Goal: Find contact information: Find contact information

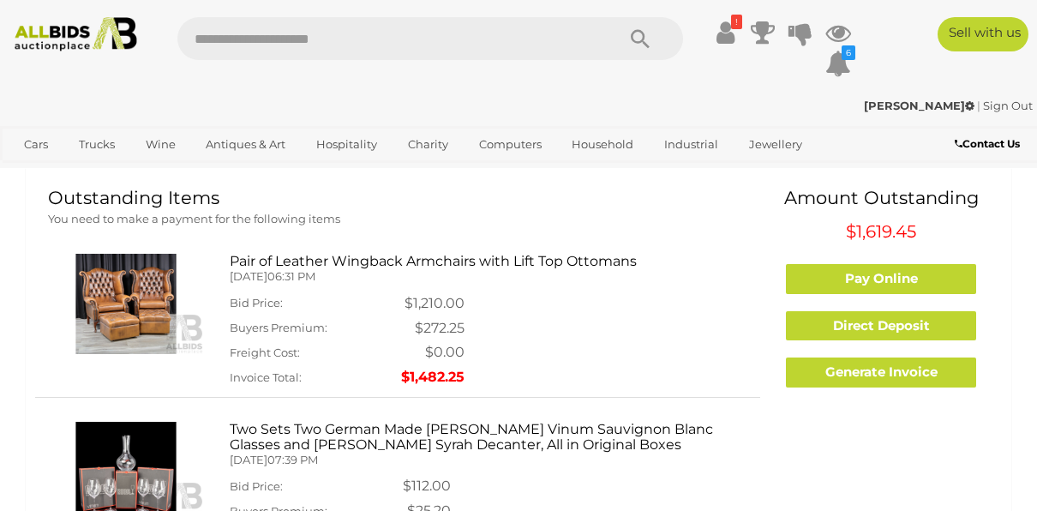
drag, startPoint x: 0, startPoint y: 0, endPoint x: 105, endPoint y: 278, distance: 297.1
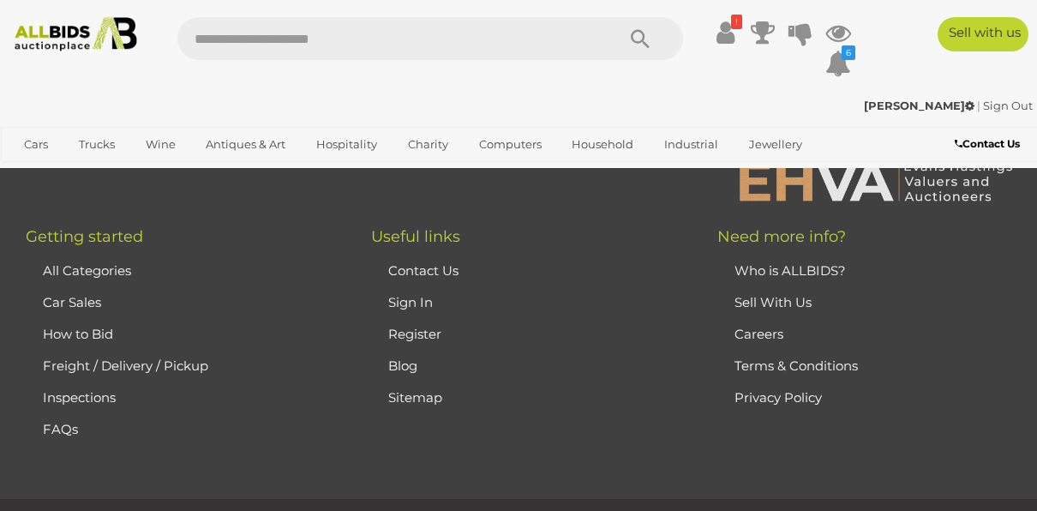
scroll to position [4357, 0]
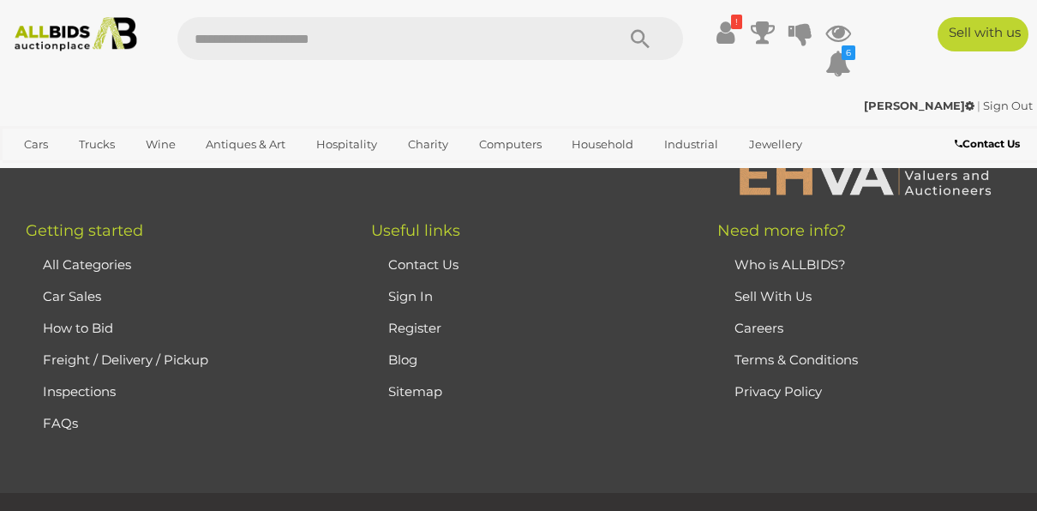
click at [456, 269] on link "Contact Us" at bounding box center [423, 264] width 70 height 16
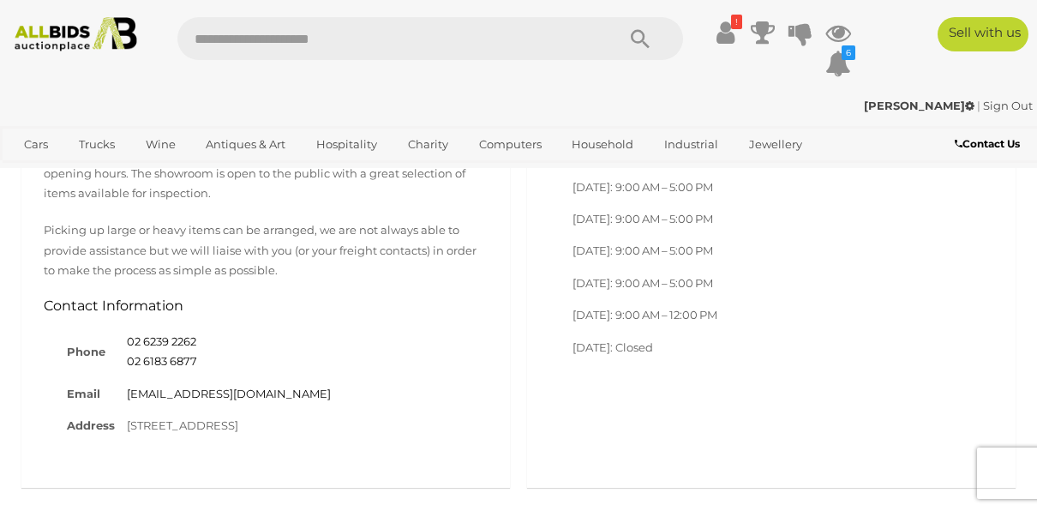
scroll to position [1076, 0]
